Goal: Obtain resource: Download file/media

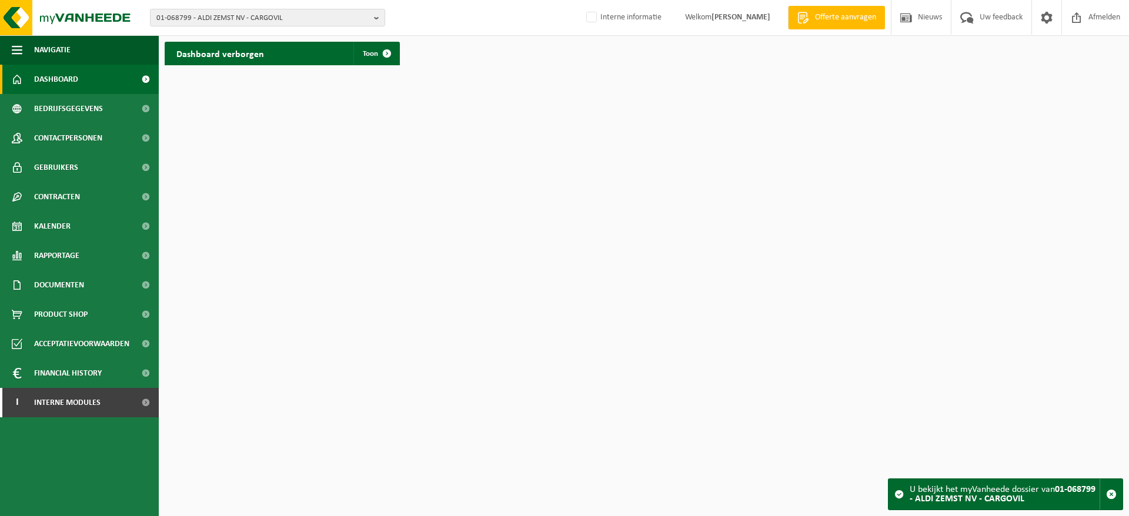
click at [270, 21] on span "01-068799 - ALDI ZEMST NV - CARGOVIL" at bounding box center [262, 18] width 213 height 18
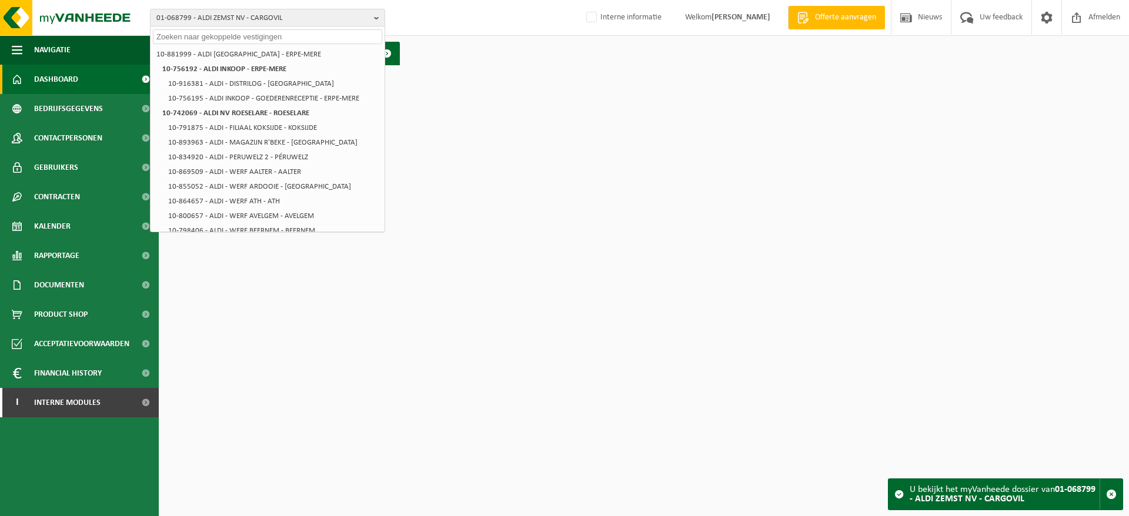
click at [270, 21] on span "01-068799 - ALDI ZEMST NV - CARGOVIL" at bounding box center [262, 18] width 213 height 18
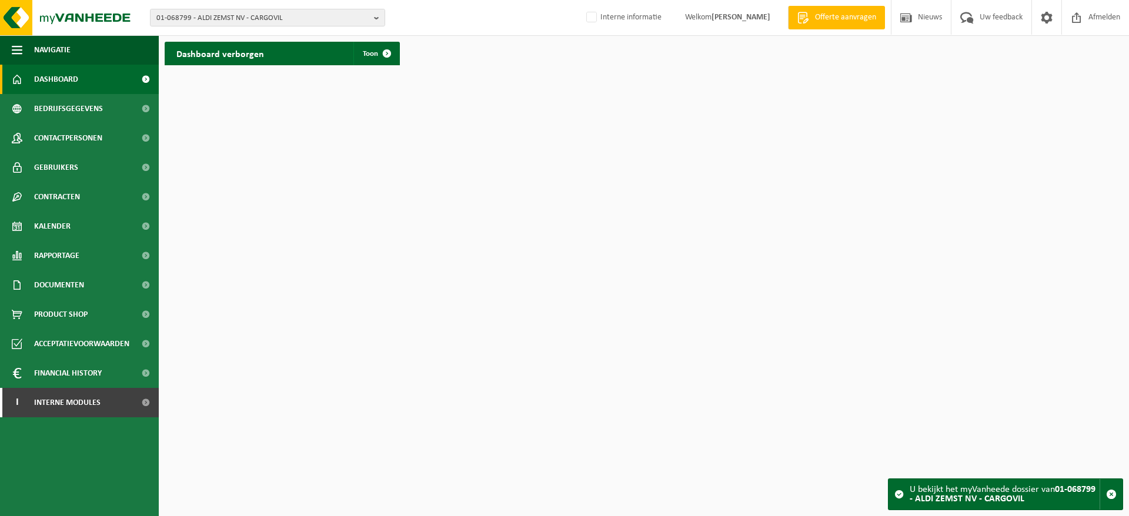
click at [270, 21] on span "01-068799 - ALDI ZEMST NV - CARGOVIL" at bounding box center [262, 18] width 213 height 18
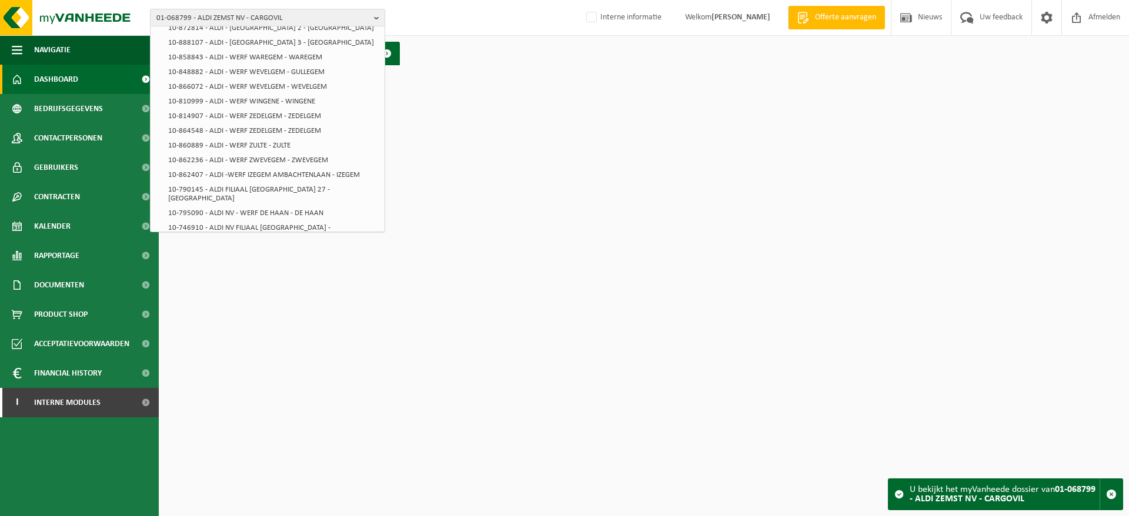
scroll to position [1203, 0]
click at [267, 298] on strong "01-068799 - ALDI ZEMST NV - CARGOVIL" at bounding box center [226, 302] width 129 height 8
click at [246, 265] on html "01-068799 - ALDI ZEMST NV - CARGOVIL 10-881999 - ALDI BELGIË - ERPE-MERE 10-756…" at bounding box center [564, 258] width 1129 height 516
click at [61, 257] on span "Rapportage" at bounding box center [56, 255] width 45 height 29
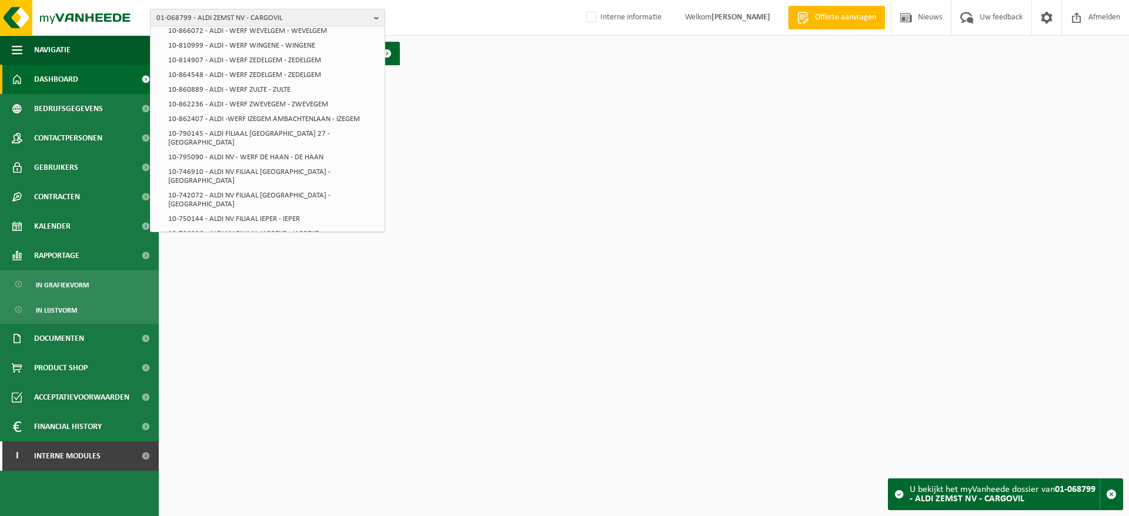
click at [66, 312] on span "In lijstvorm" at bounding box center [56, 310] width 41 height 22
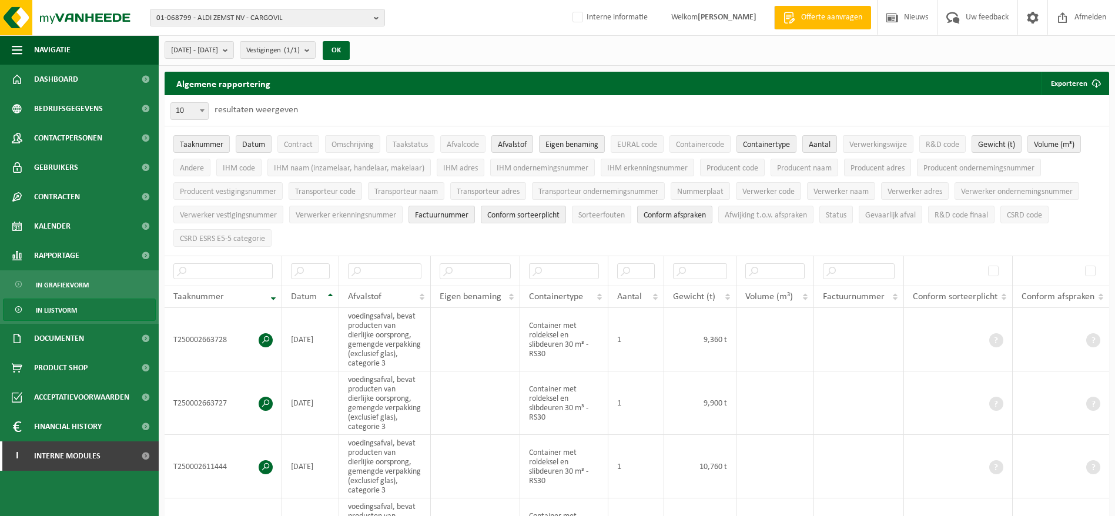
click at [234, 58] on button "[DATE] - [DATE]" at bounding box center [199, 50] width 69 height 18
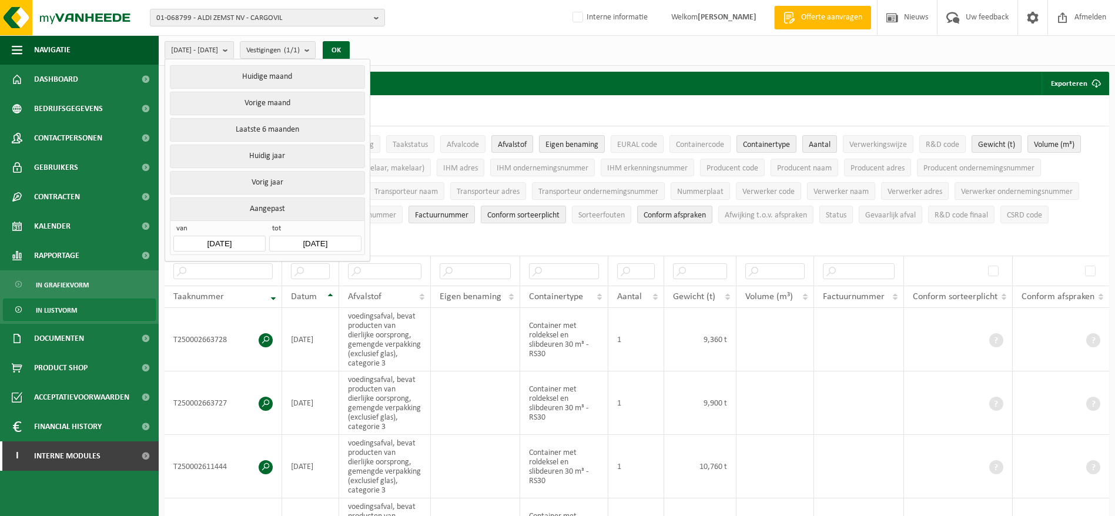
click at [229, 236] on input "[DATE]" at bounding box center [219, 244] width 92 height 16
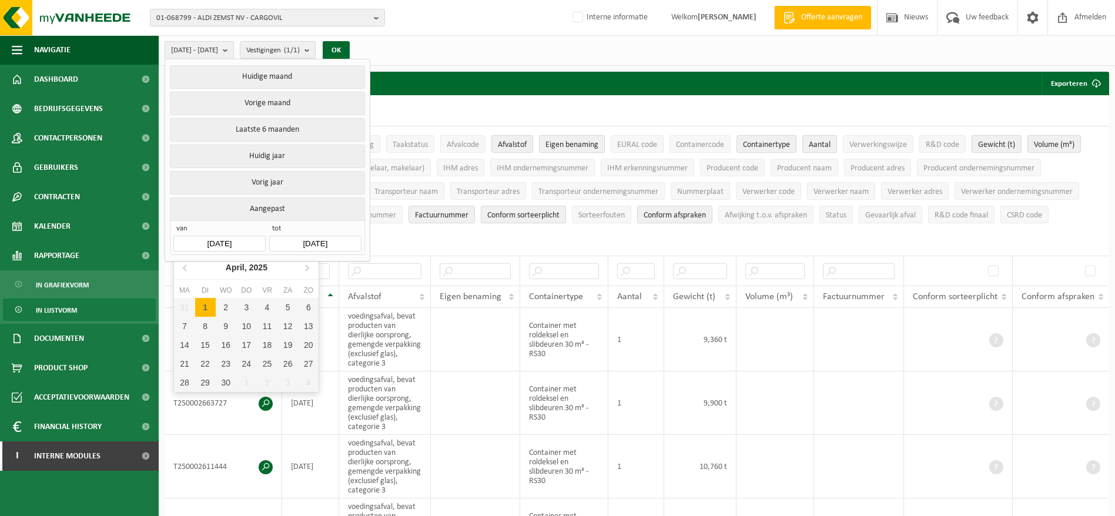
click at [303, 270] on icon at bounding box center [307, 267] width 19 height 19
click at [242, 302] on div "1" at bounding box center [246, 307] width 21 height 19
type input "[DATE]"
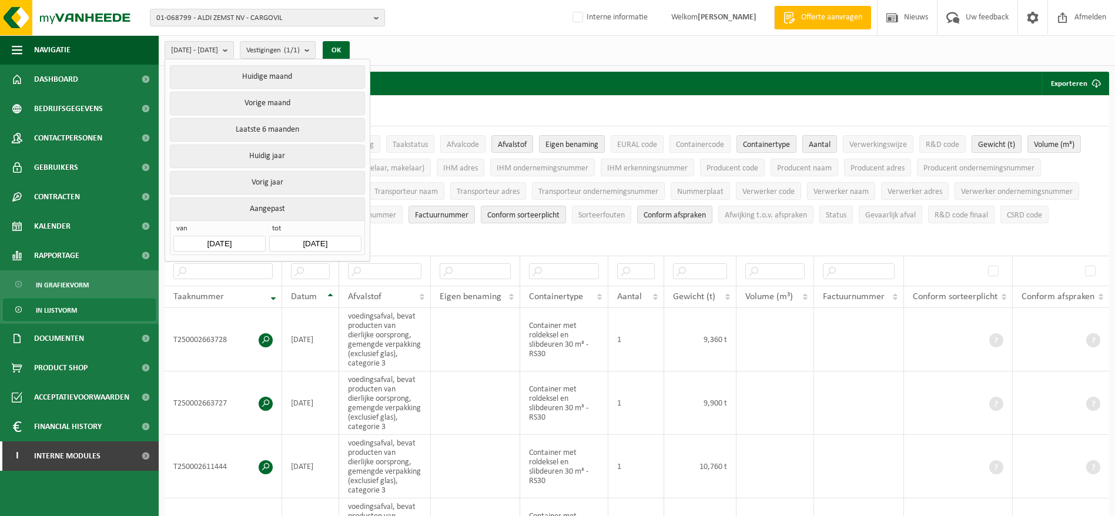
click at [329, 242] on input "[DATE]" at bounding box center [315, 244] width 92 height 16
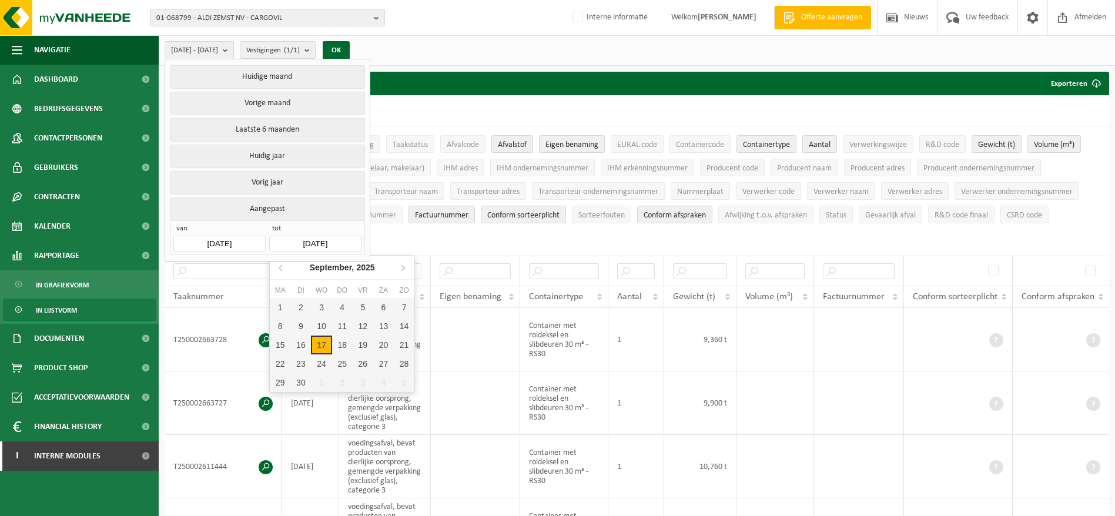
click at [285, 273] on icon at bounding box center [281, 267] width 19 height 19
click at [288, 399] on div "30" at bounding box center [280, 401] width 21 height 19
type input "[DATE]"
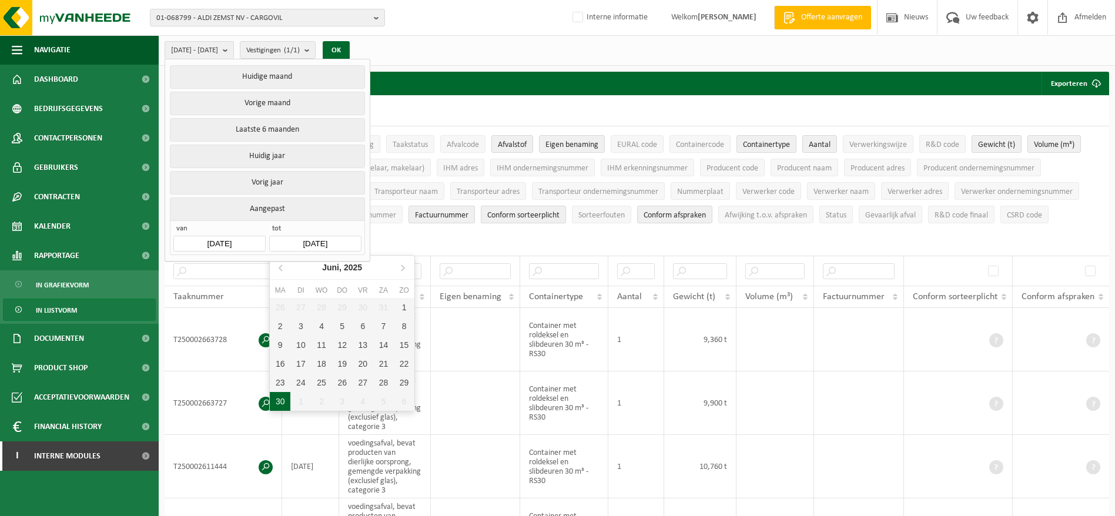
type input "[DATE]"
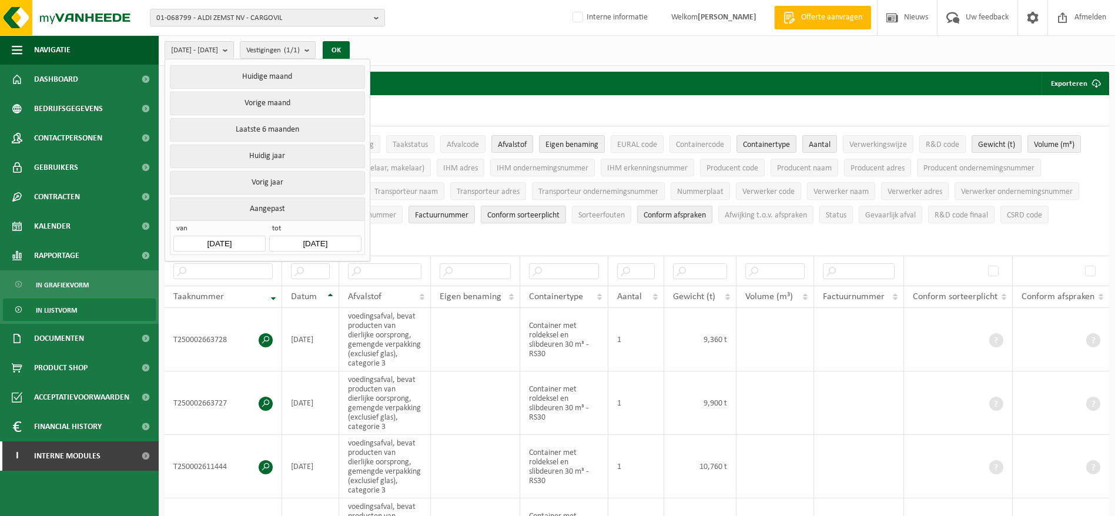
click at [350, 45] on button "OK" at bounding box center [336, 50] width 27 height 19
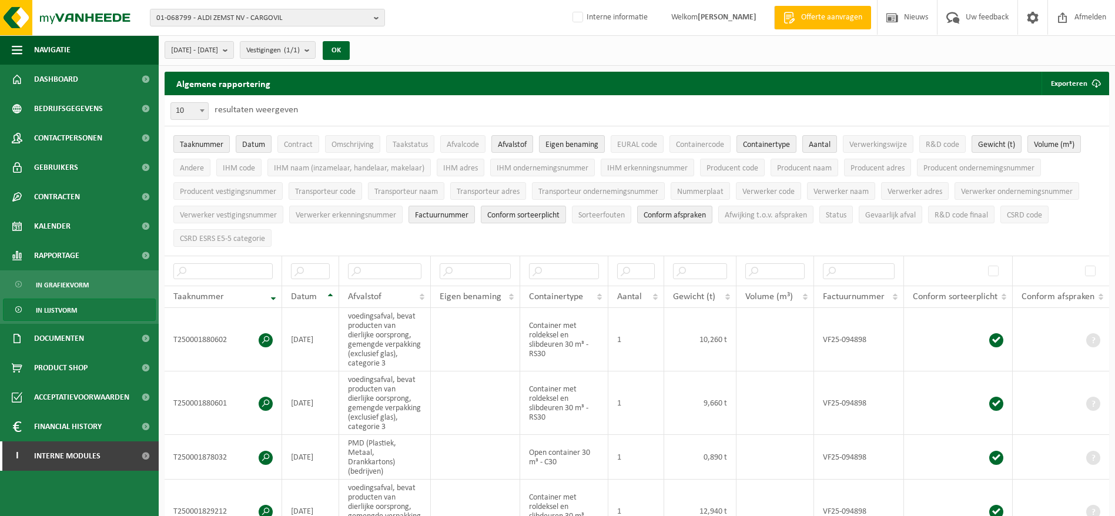
click at [1068, 77] on button "Exporteren" at bounding box center [1075, 84] width 66 height 24
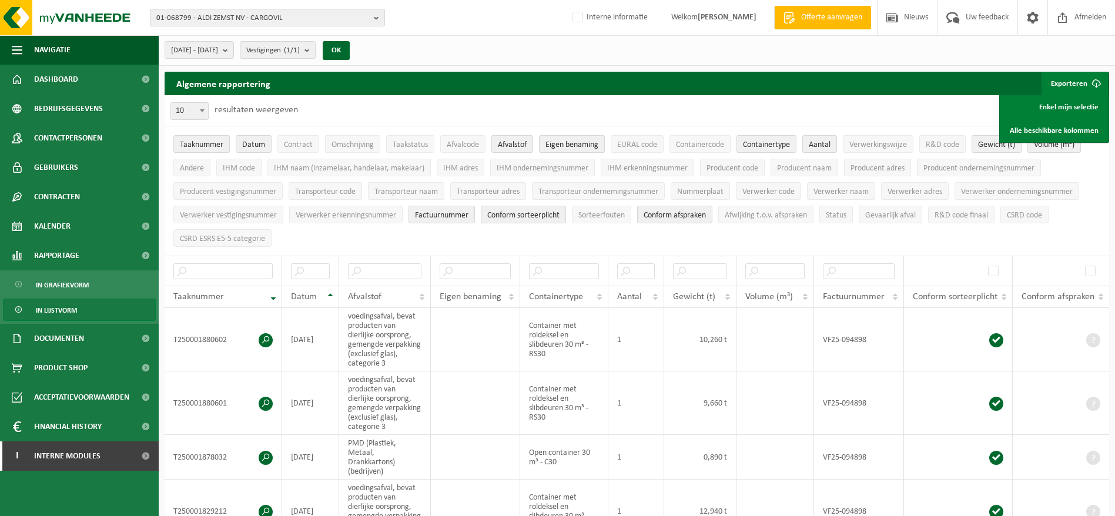
click at [1038, 121] on link "Alle beschikbare kolommen" at bounding box center [1054, 131] width 106 height 24
